Goal: Find specific page/section: Find specific page/section

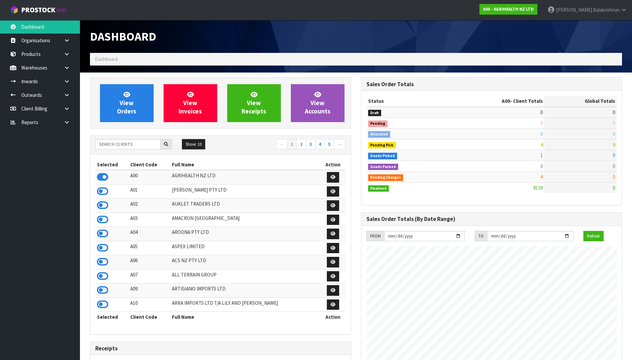
scroll to position [505, 271]
click at [136, 145] on input "text" at bounding box center [127, 144] width 65 height 10
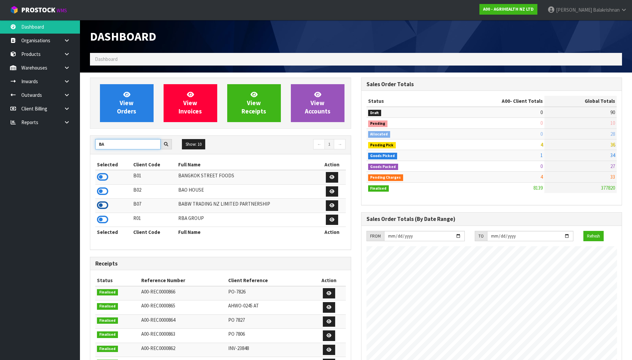
type input "BA"
click at [102, 207] on icon at bounding box center [102, 206] width 11 height 10
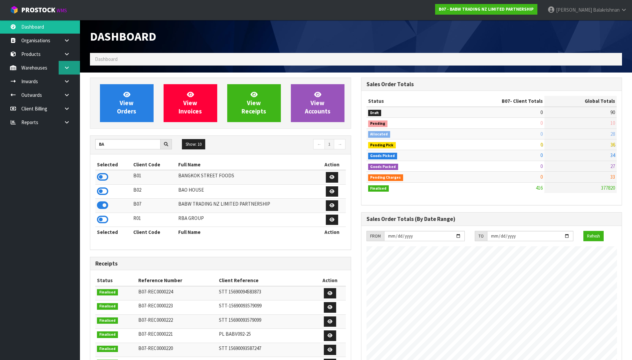
click at [71, 69] on link at bounding box center [69, 68] width 21 height 14
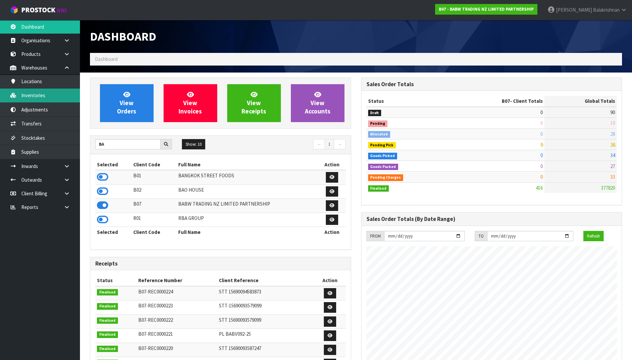
click at [41, 93] on link "Inventories" at bounding box center [40, 96] width 80 height 14
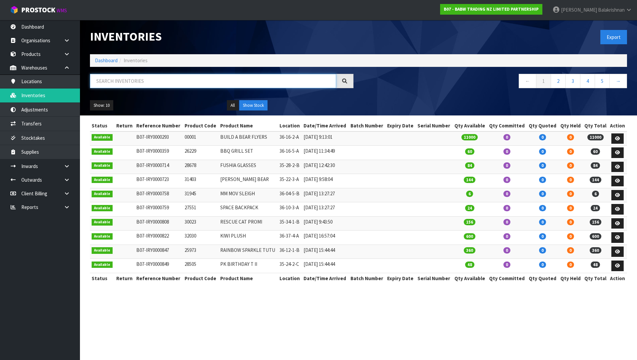
click at [139, 86] on input "text" at bounding box center [213, 81] width 246 height 14
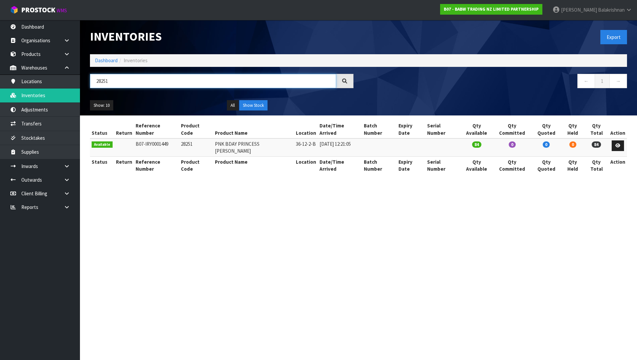
type input "28251"
click at [509, 5] on link "B07 - BABW TRADING NZ LIMITED PARTNERSHIP" at bounding box center [491, 9] width 102 height 11
